Goal: Information Seeking & Learning: Learn about a topic

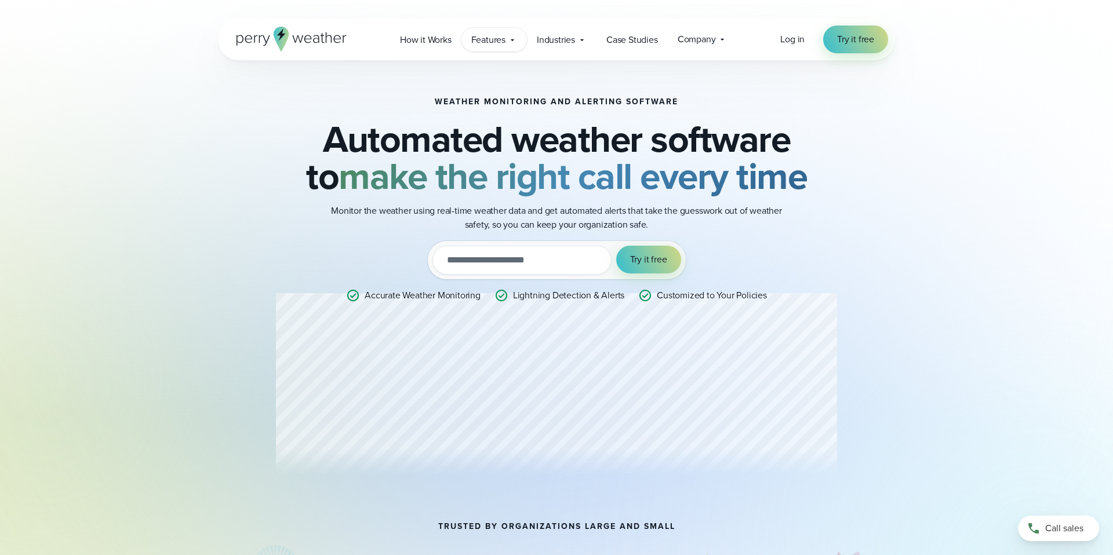
click at [510, 39] on icon at bounding box center [512, 39] width 9 height 9
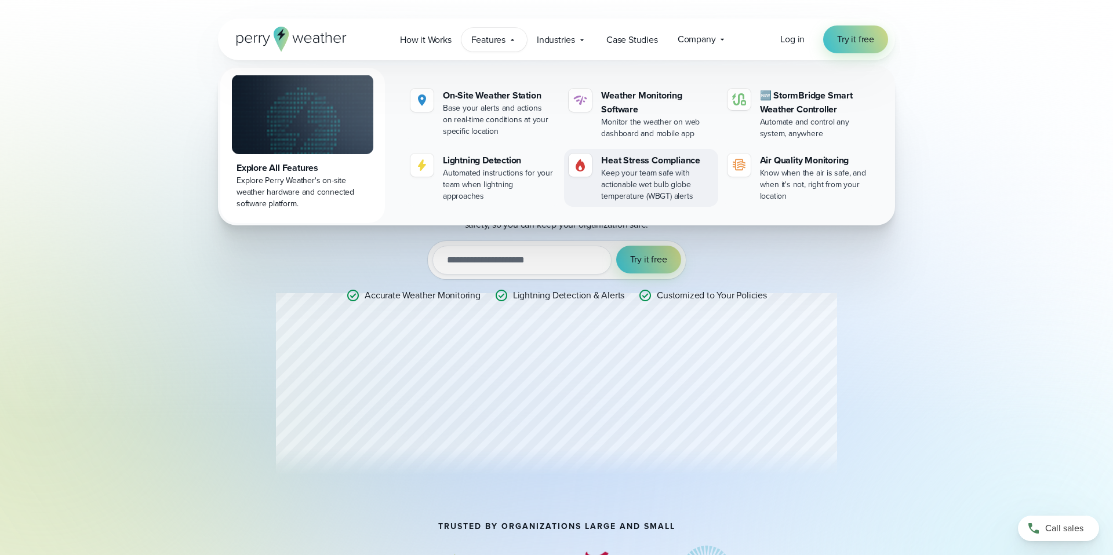
click at [621, 177] on div "Keep your team safe with actionable wet bulb globe temperature (WBGT) alerts" at bounding box center [657, 185] width 112 height 35
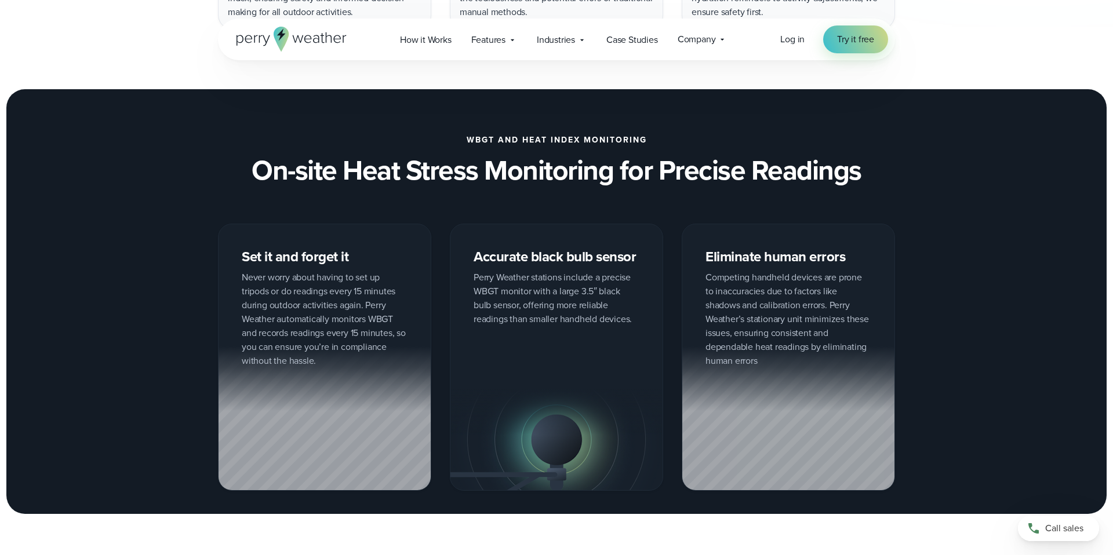
scroll to position [992, 0]
